Goal: Transaction & Acquisition: Purchase product/service

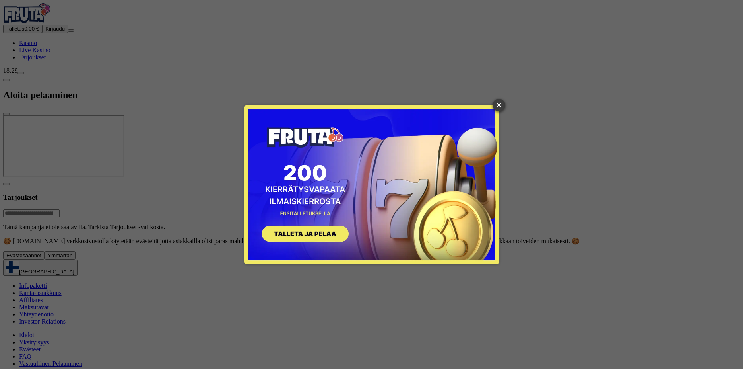
click at [495, 103] on link "×" at bounding box center [499, 105] width 13 height 13
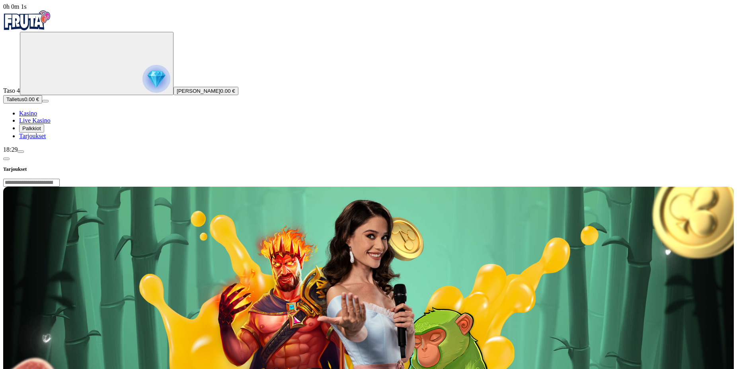
click at [142, 77] on img "Primary" at bounding box center [156, 79] width 28 height 28
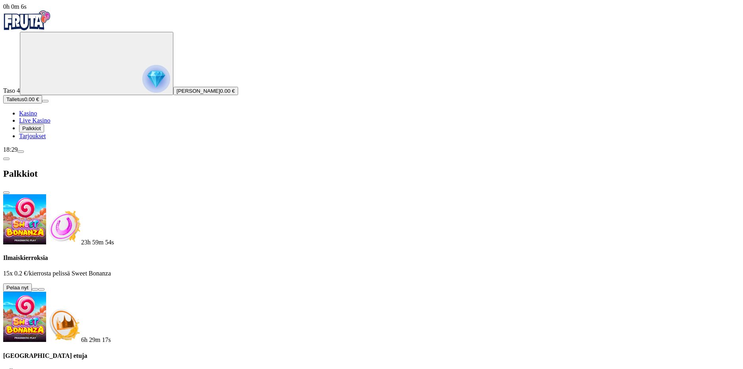
drag, startPoint x: 97, startPoint y: 1968, endPoint x: 119, endPoint y: 1975, distance: 23.4
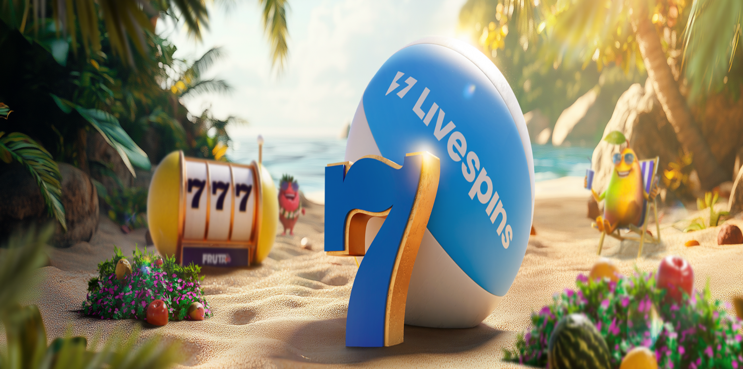
click at [6, 193] on span "close icon" at bounding box center [6, 193] width 0 height 0
click at [42, 99] on circle "Primary" at bounding box center [82, 62] width 81 height 81
click at [38, 288] on button at bounding box center [35, 289] width 6 height 2
